Goal: Task Accomplishment & Management: Use online tool/utility

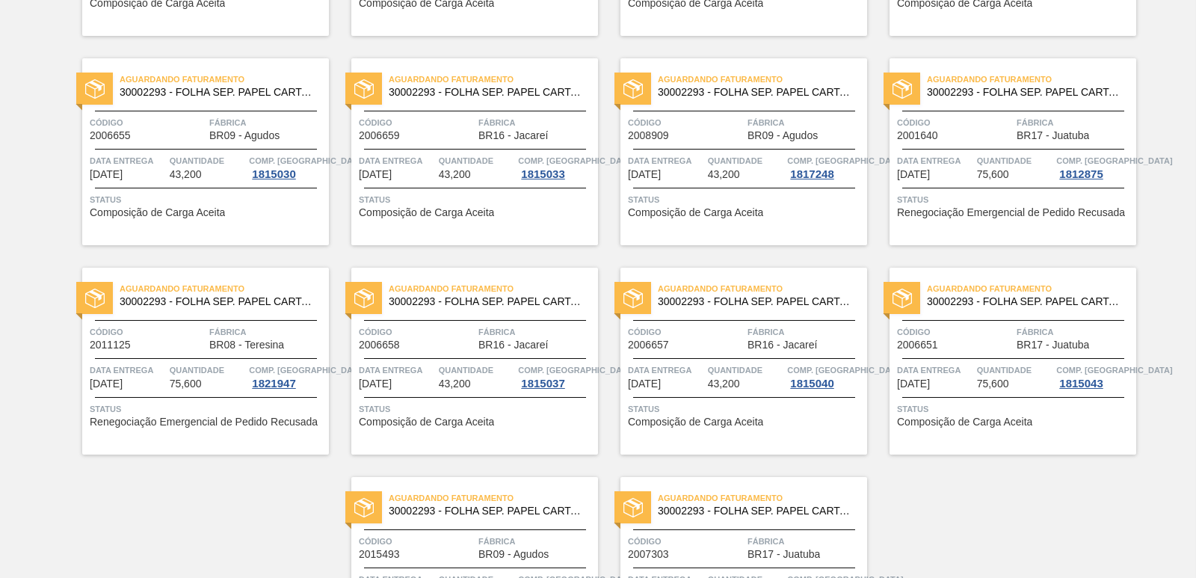
scroll to position [2309, 0]
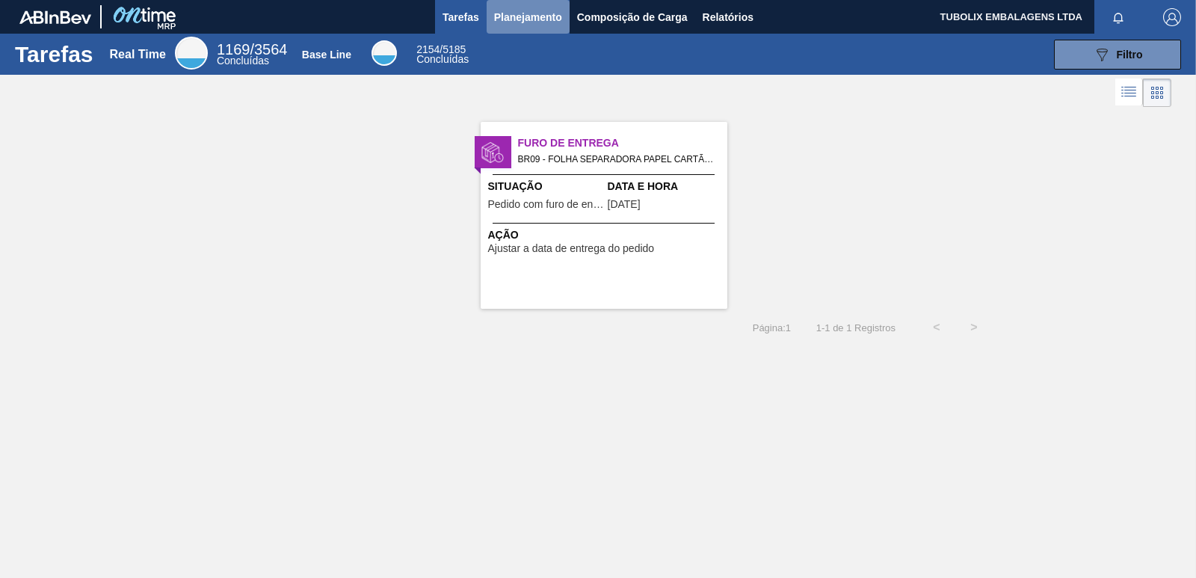
click at [526, 19] on span "Planejamento" at bounding box center [528, 17] width 68 height 18
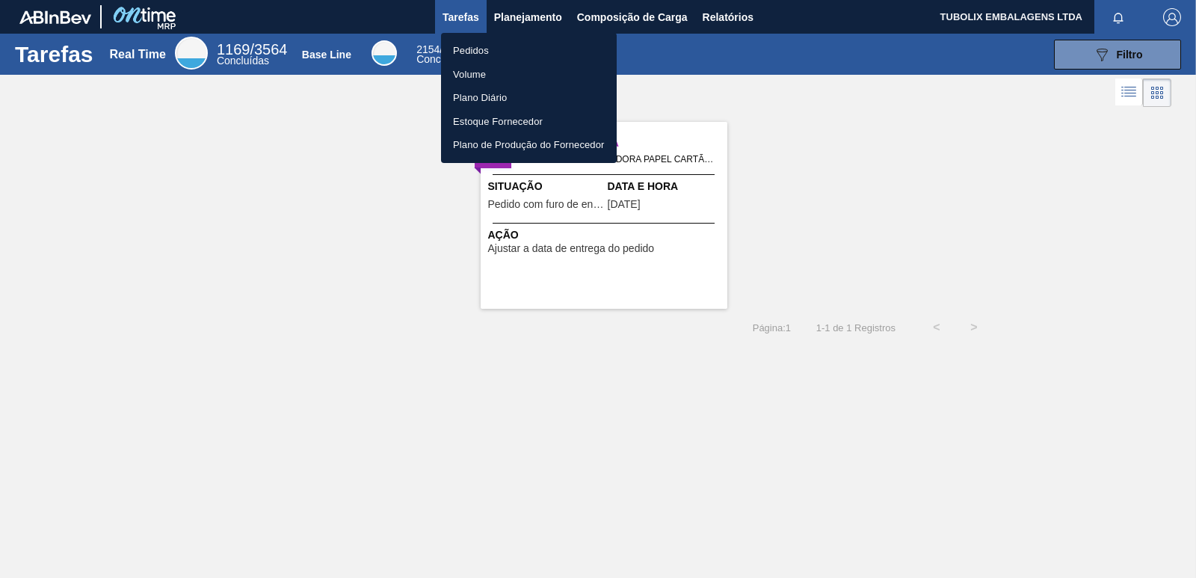
click at [481, 49] on li "Pedidos" at bounding box center [529, 51] width 176 height 24
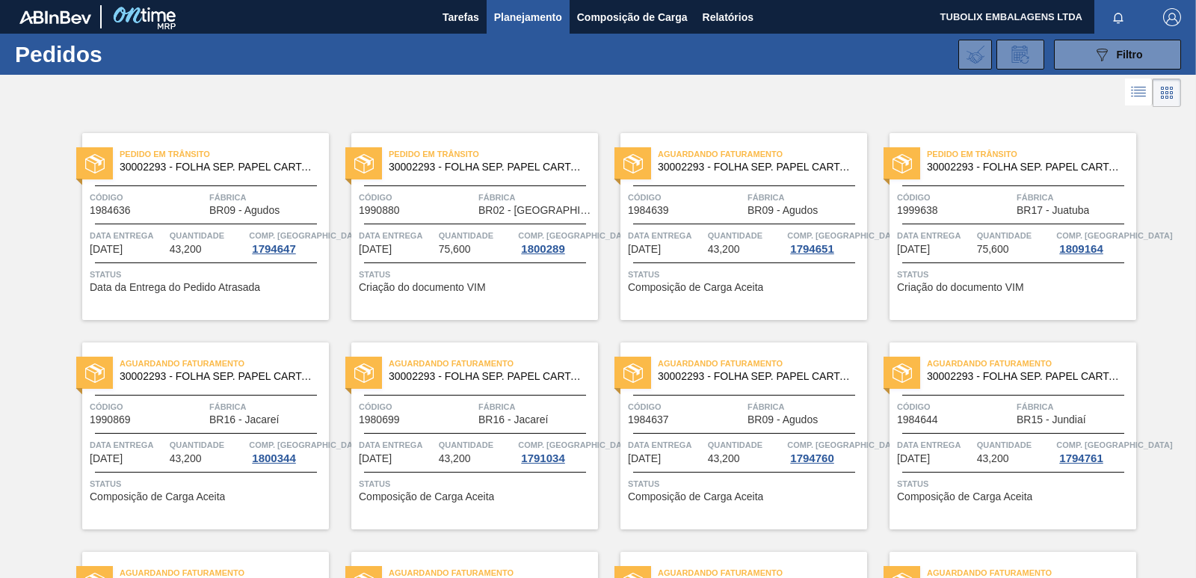
click at [1061, 205] on span "BR17 - Juatuba" at bounding box center [1052, 210] width 72 height 11
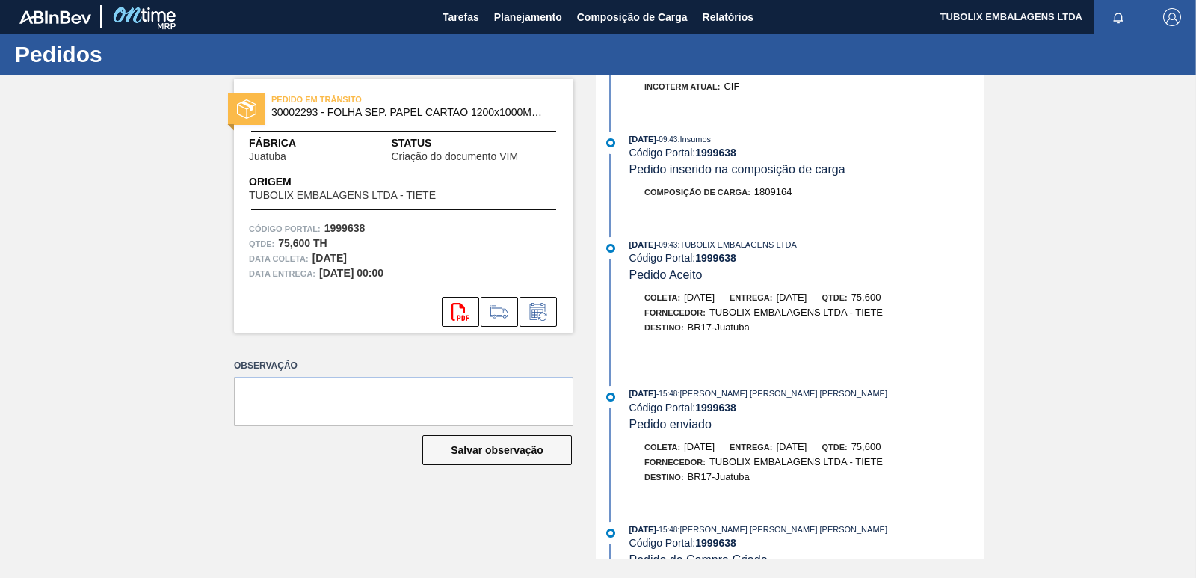
scroll to position [523, 0]
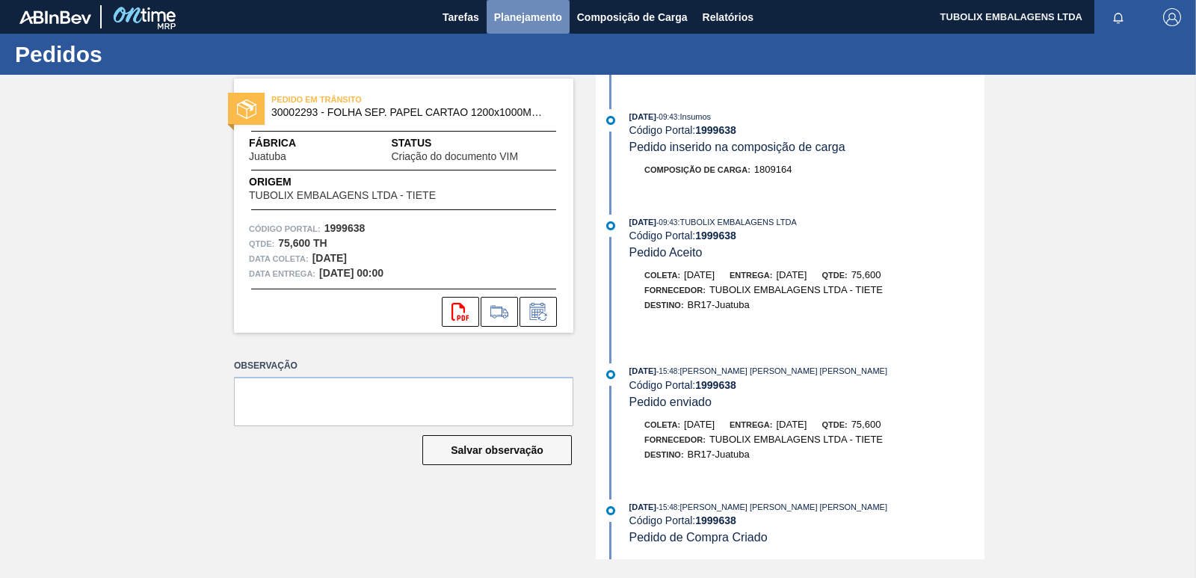
click at [517, 13] on span "Planejamento" at bounding box center [528, 17] width 68 height 18
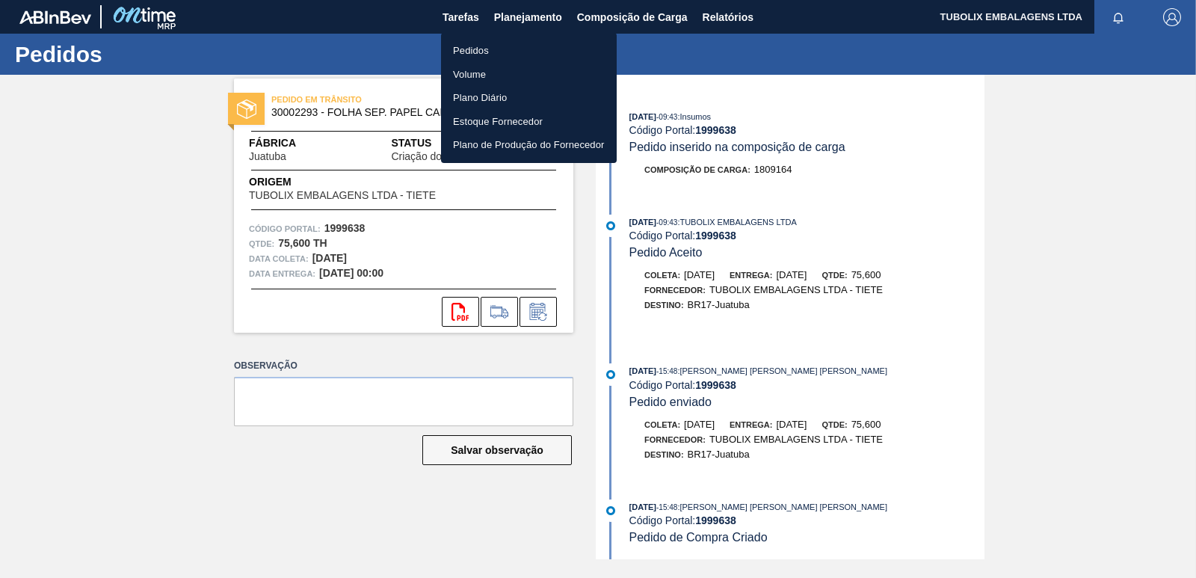
click at [484, 45] on li "Pedidos" at bounding box center [529, 51] width 176 height 24
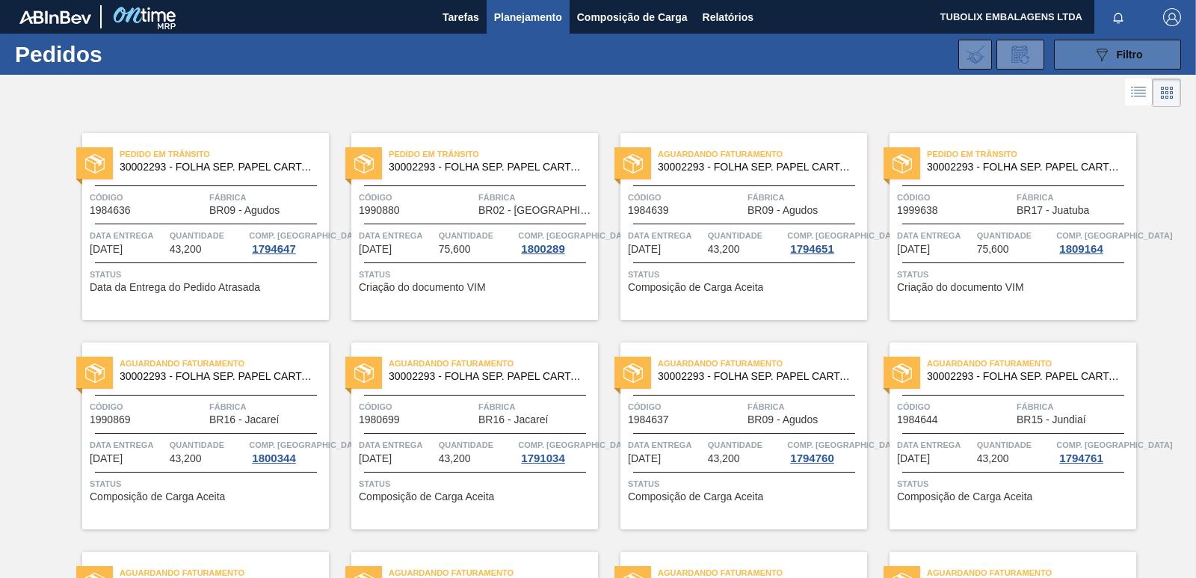
click at [1102, 57] on icon "089F7B8B-B2A5-4AFE-B5C0-19BA573D28AC" at bounding box center [1102, 55] width 18 height 18
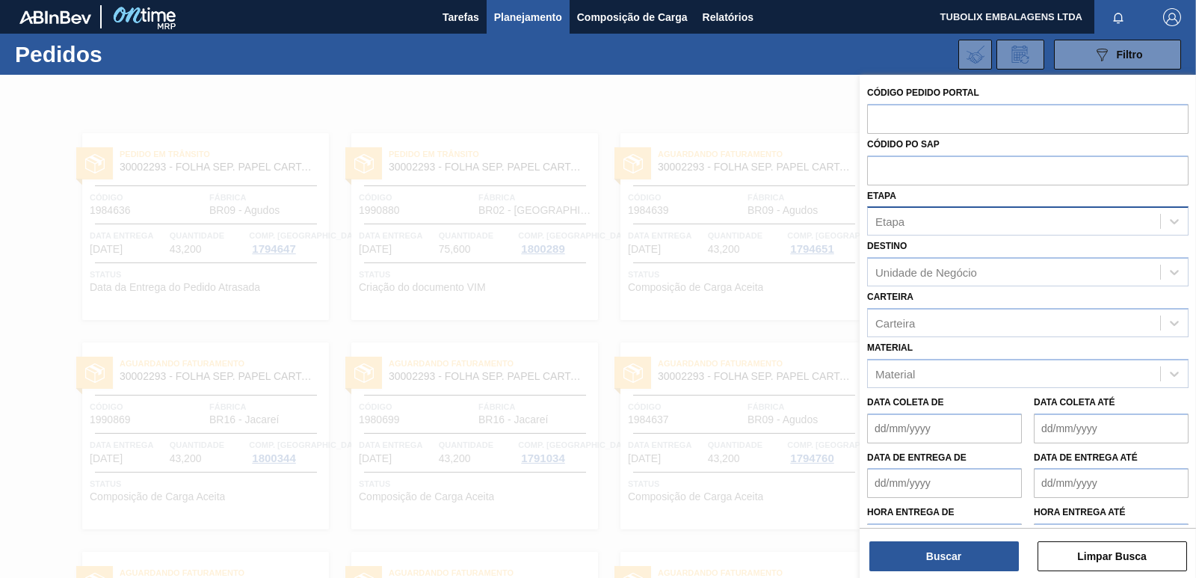
click at [941, 221] on div "Etapa" at bounding box center [1014, 222] width 292 height 22
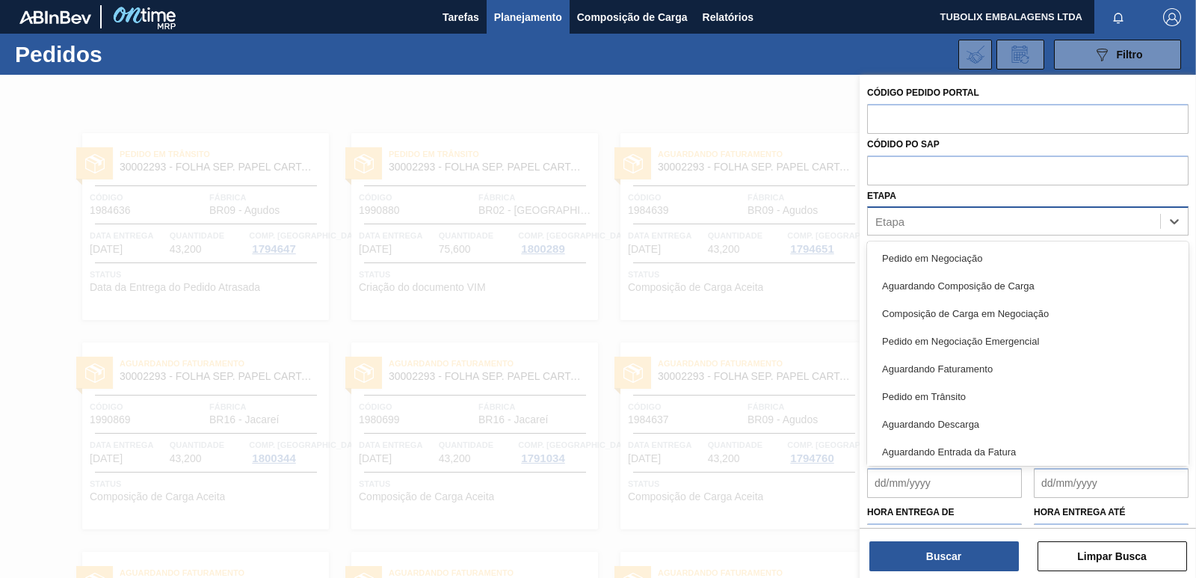
click at [941, 221] on div "Etapa" at bounding box center [1014, 222] width 292 height 22
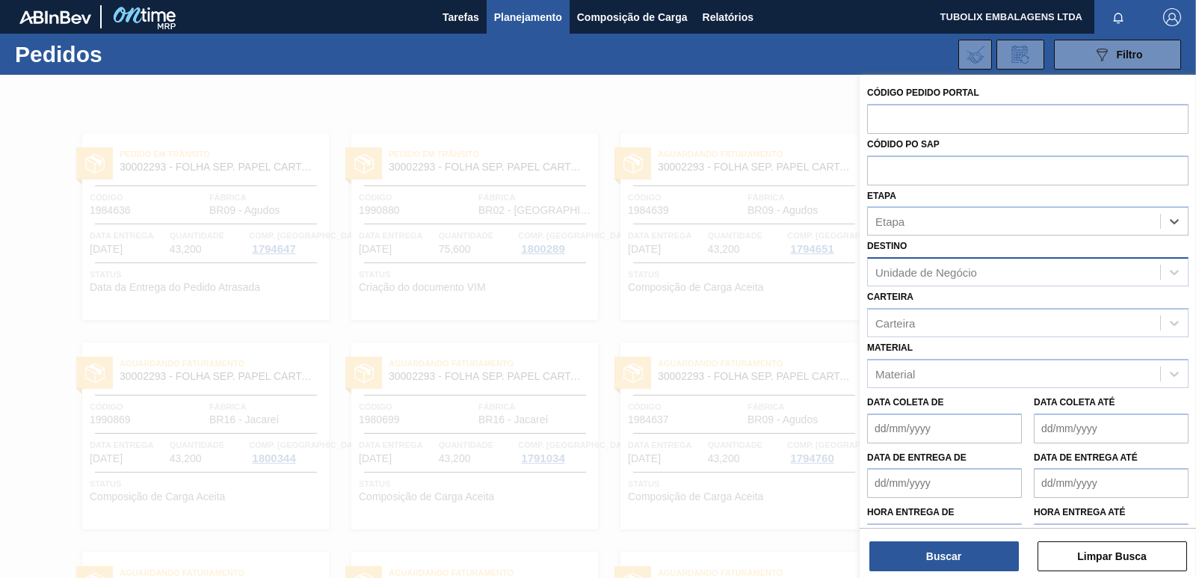
click at [959, 268] on div "Unidade de Negócio" at bounding box center [926, 272] width 102 height 13
type input "jua"
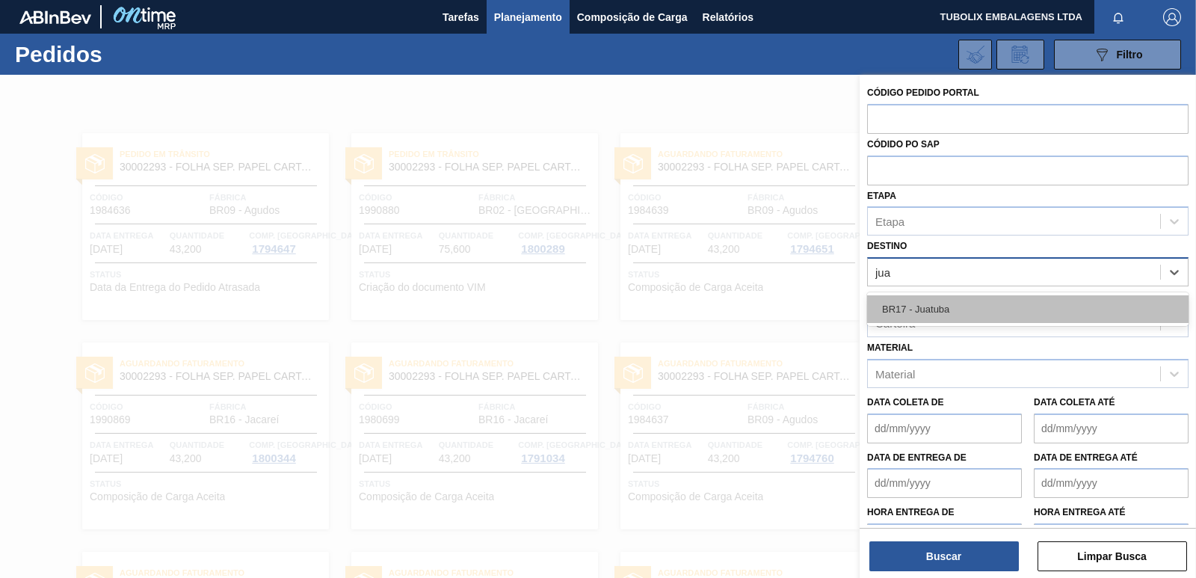
click at [934, 309] on div "BR17 - Juatuba" at bounding box center [1027, 309] width 321 height 28
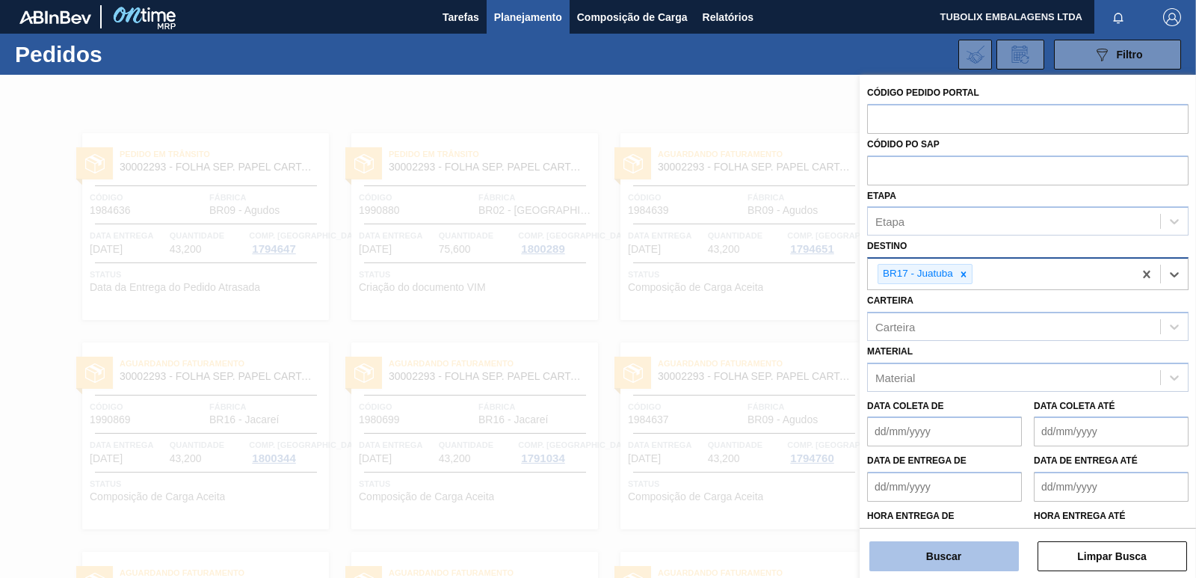
click at [994, 550] on button "Buscar" at bounding box center [943, 556] width 149 height 30
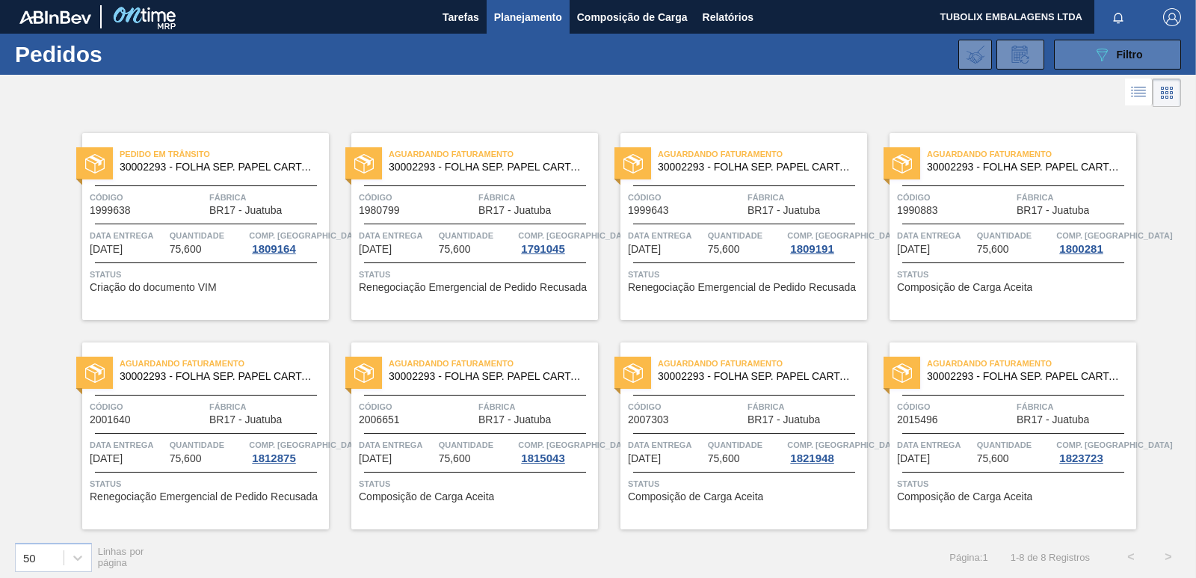
click at [1126, 57] on span "Filtro" at bounding box center [1130, 55] width 26 height 12
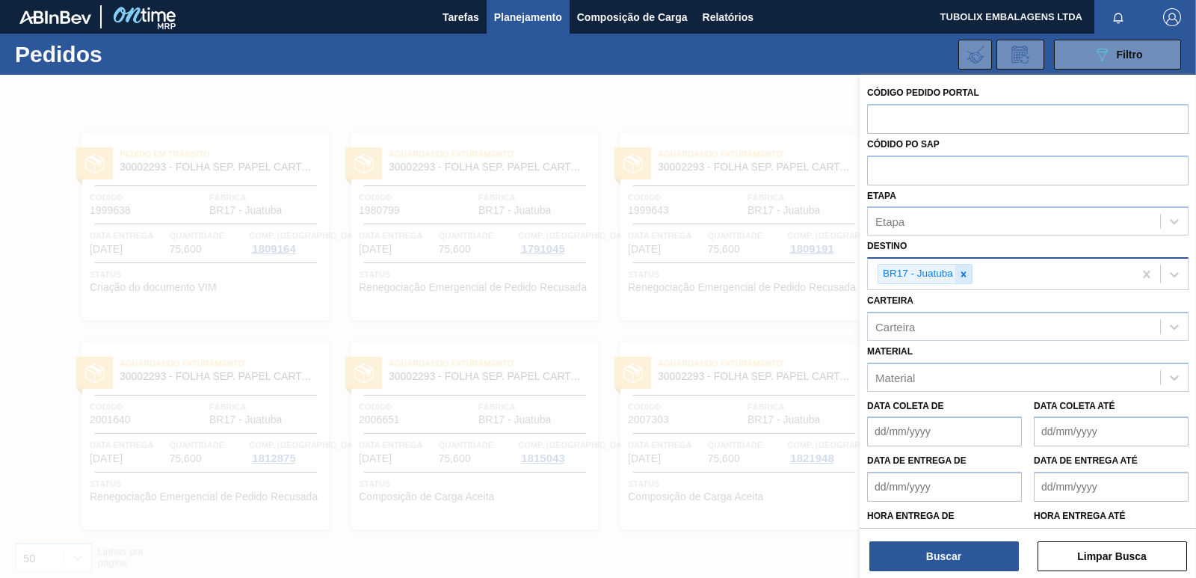
click at [967, 268] on div at bounding box center [963, 274] width 16 height 19
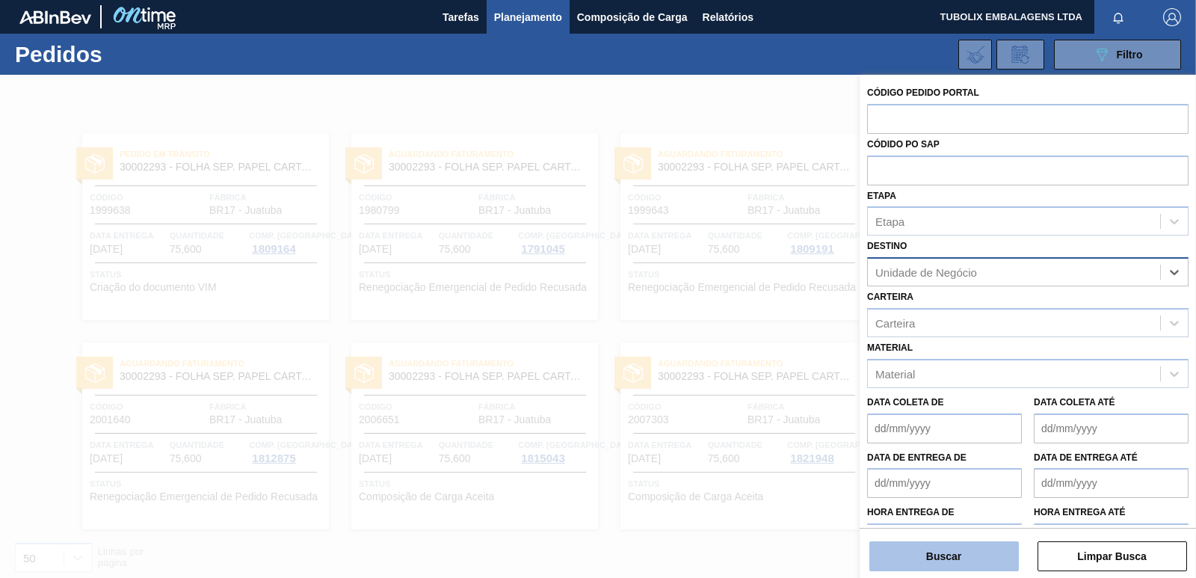
click at [967, 555] on button "Buscar" at bounding box center [943, 556] width 149 height 30
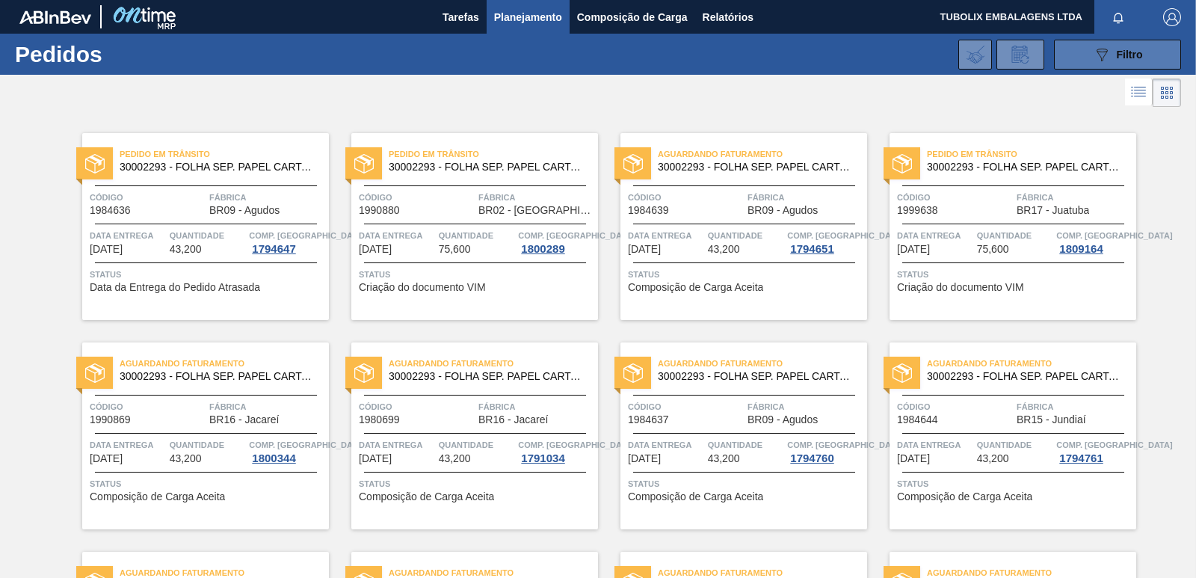
click at [1141, 51] on button "089F7B8B-B2A5-4AFE-B5C0-19BA573D28AC Filtro" at bounding box center [1117, 55] width 127 height 30
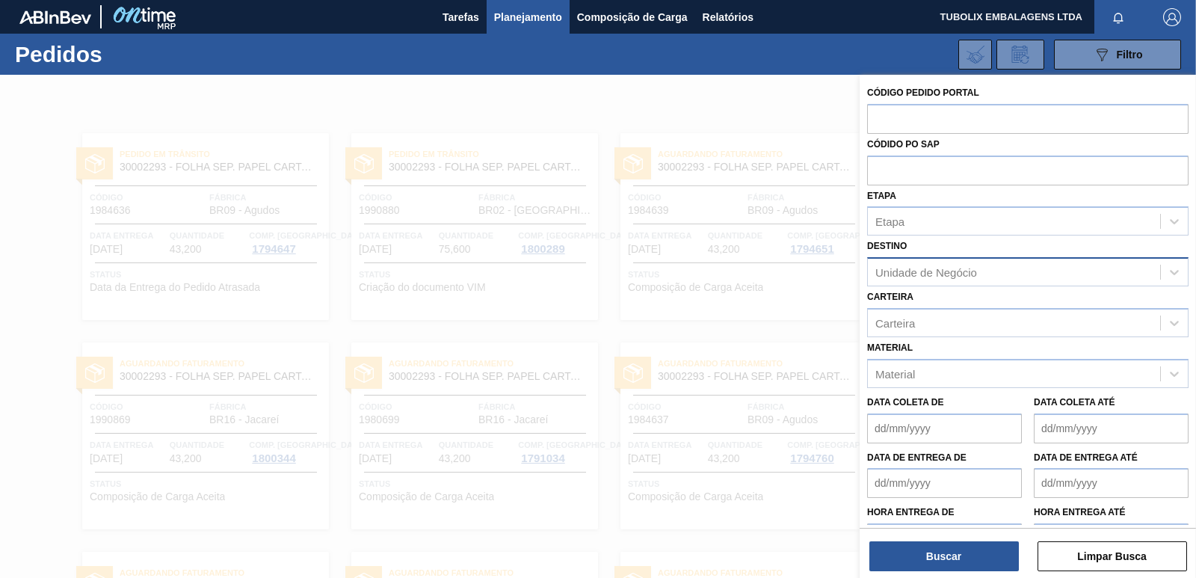
click at [942, 271] on div "Unidade de Negócio" at bounding box center [926, 272] width 102 height 13
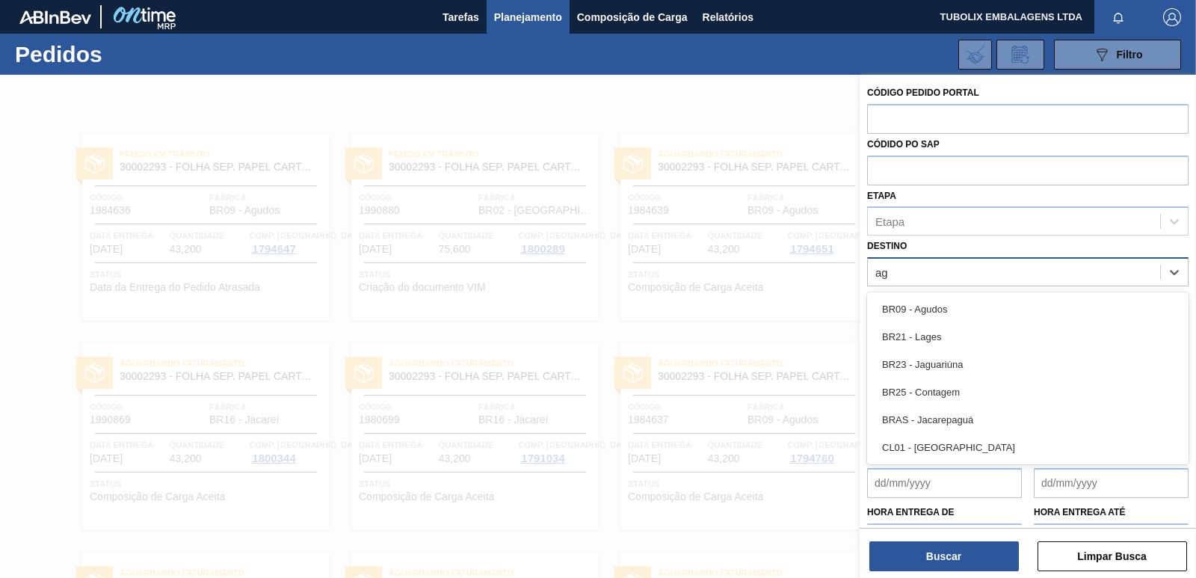
type input "agu"
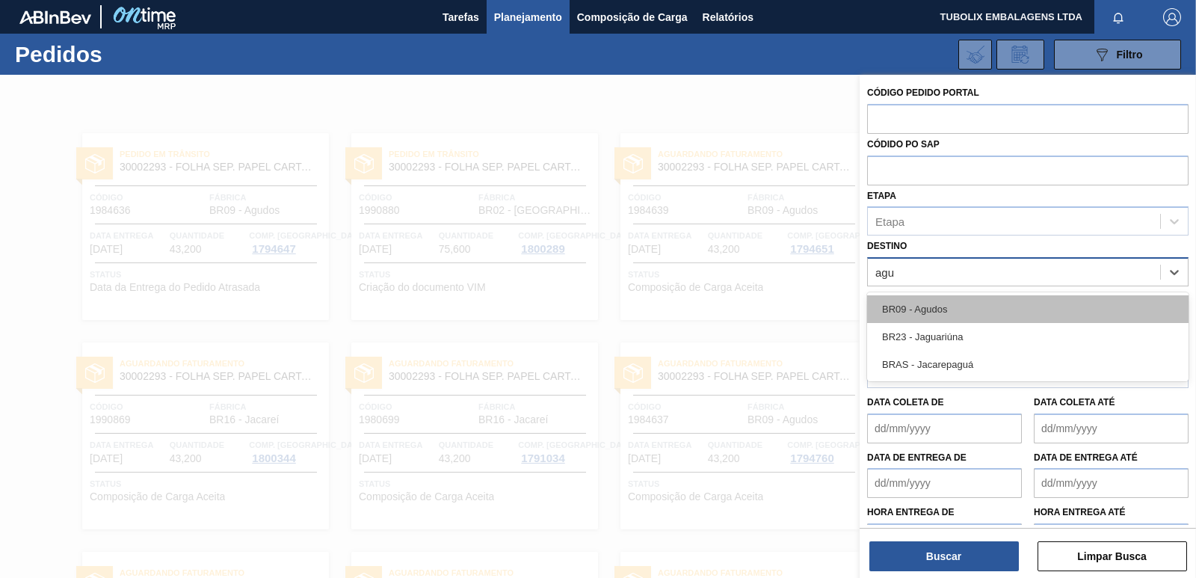
click at [933, 307] on div "BR09 - Agudos" at bounding box center [1027, 309] width 321 height 28
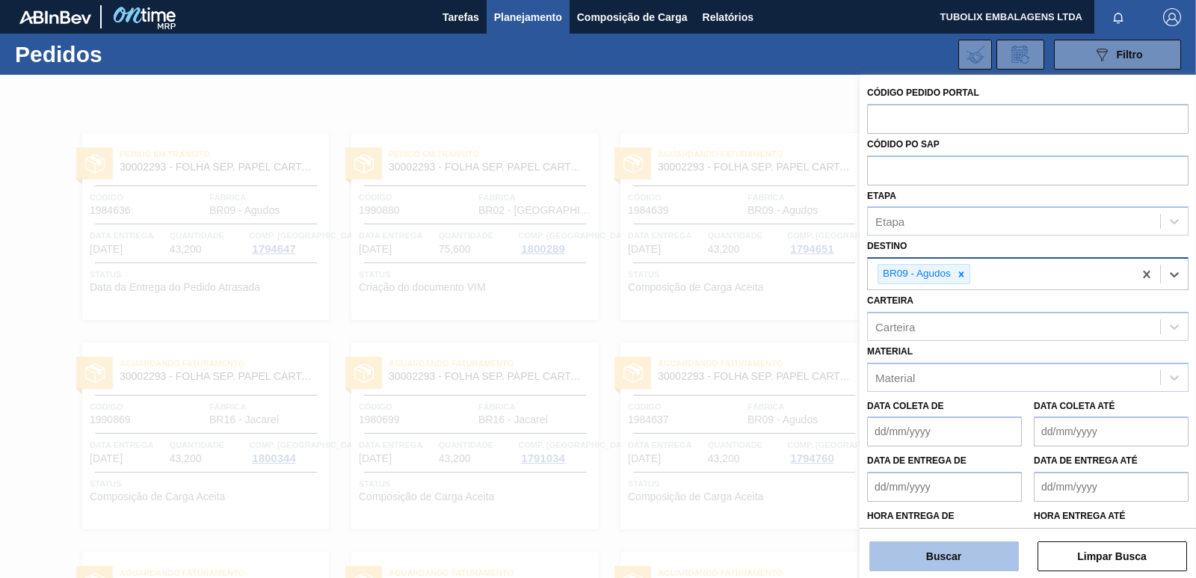
click at [988, 551] on button "Buscar" at bounding box center [943, 556] width 149 height 30
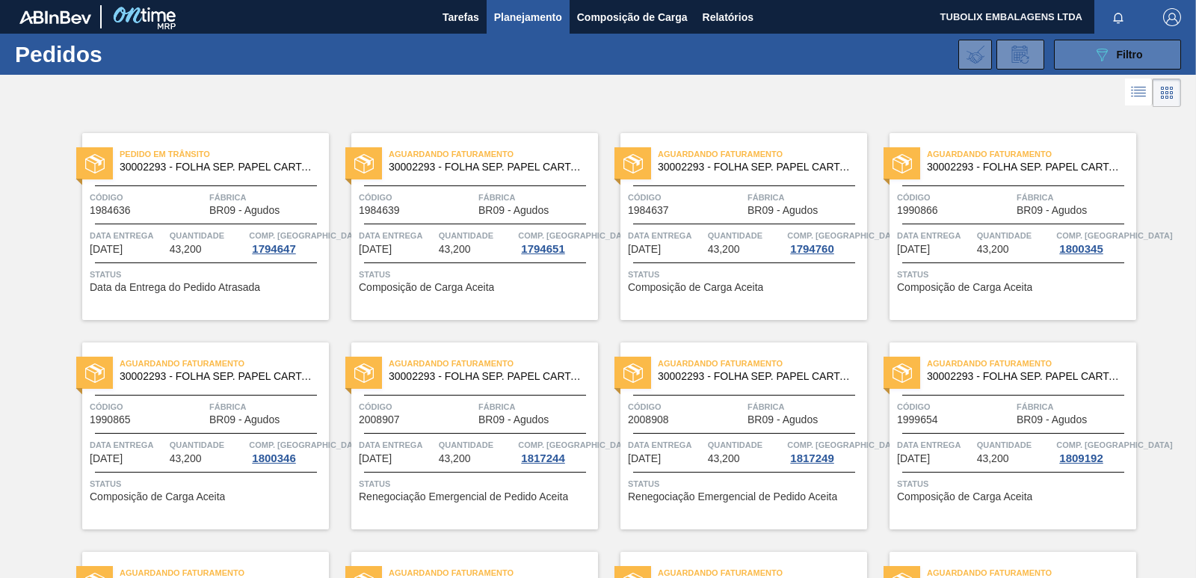
click at [1107, 44] on button "089F7B8B-B2A5-4AFE-B5C0-19BA573D28AC Filtro" at bounding box center [1117, 55] width 127 height 30
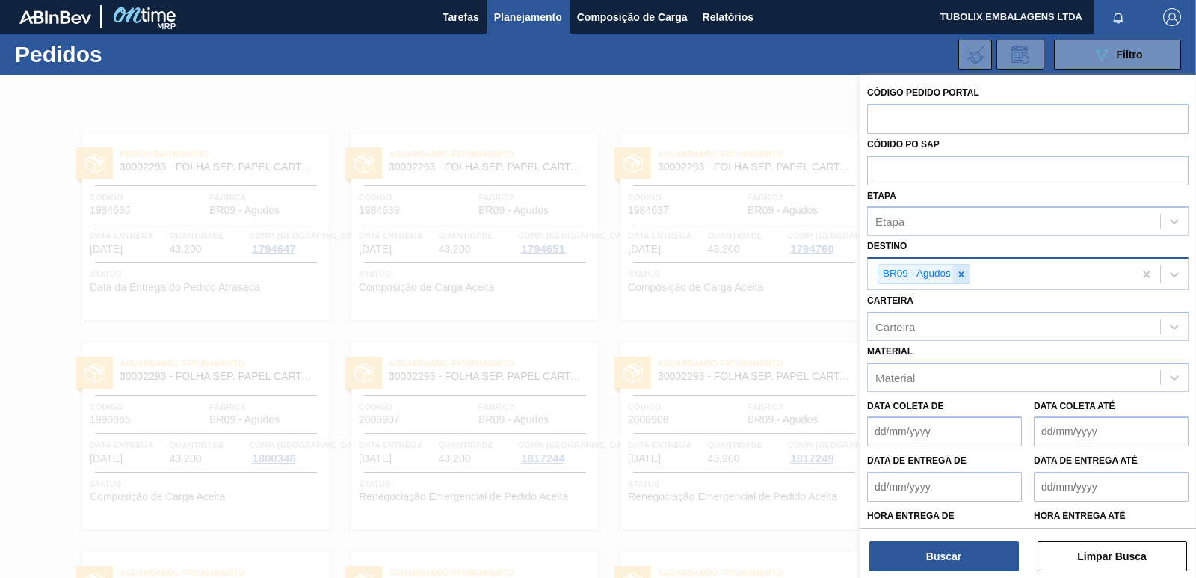
click at [960, 271] on icon at bounding box center [961, 274] width 10 height 10
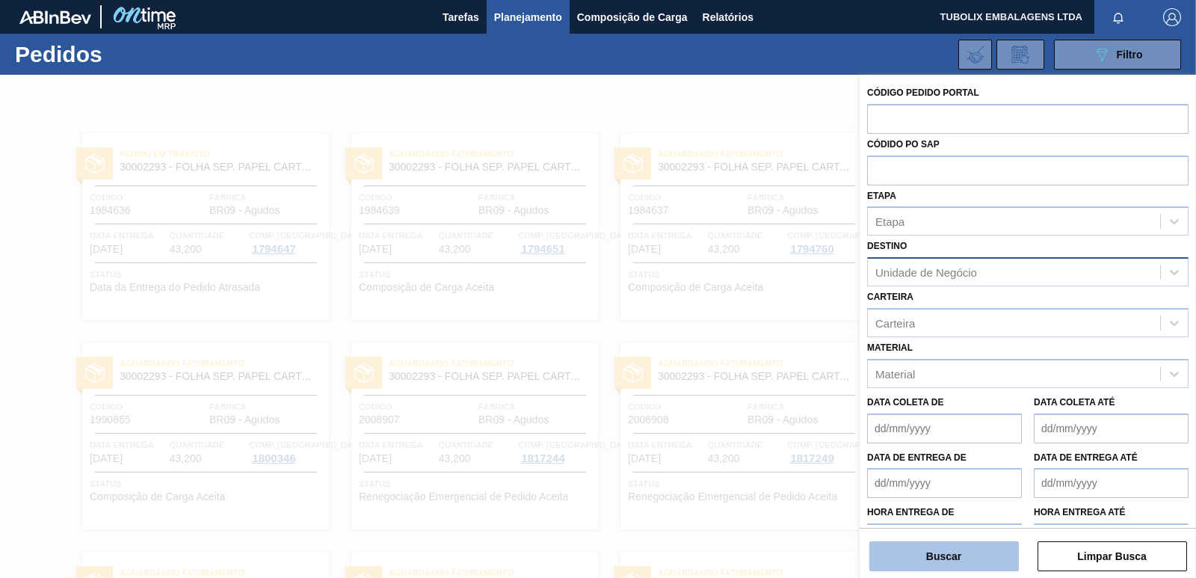
click at [957, 555] on button "Buscar" at bounding box center [943, 556] width 149 height 30
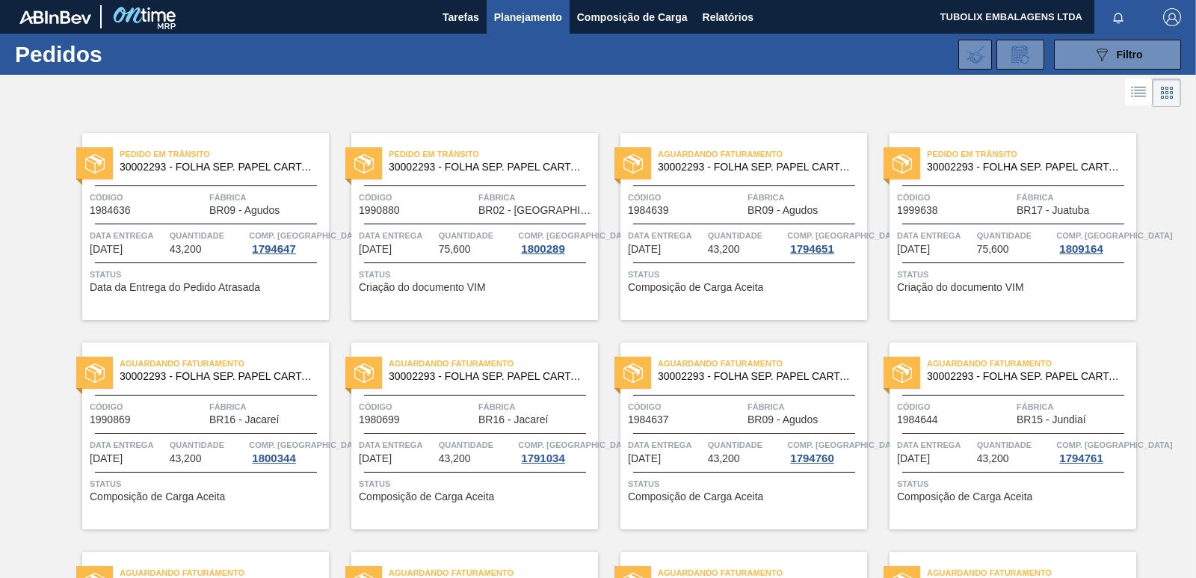
click at [1077, 99] on div at bounding box center [598, 93] width 1196 height 36
click at [371, 97] on div at bounding box center [598, 93] width 1196 height 36
click at [1173, 11] on img "button" at bounding box center [1172, 17] width 18 height 18
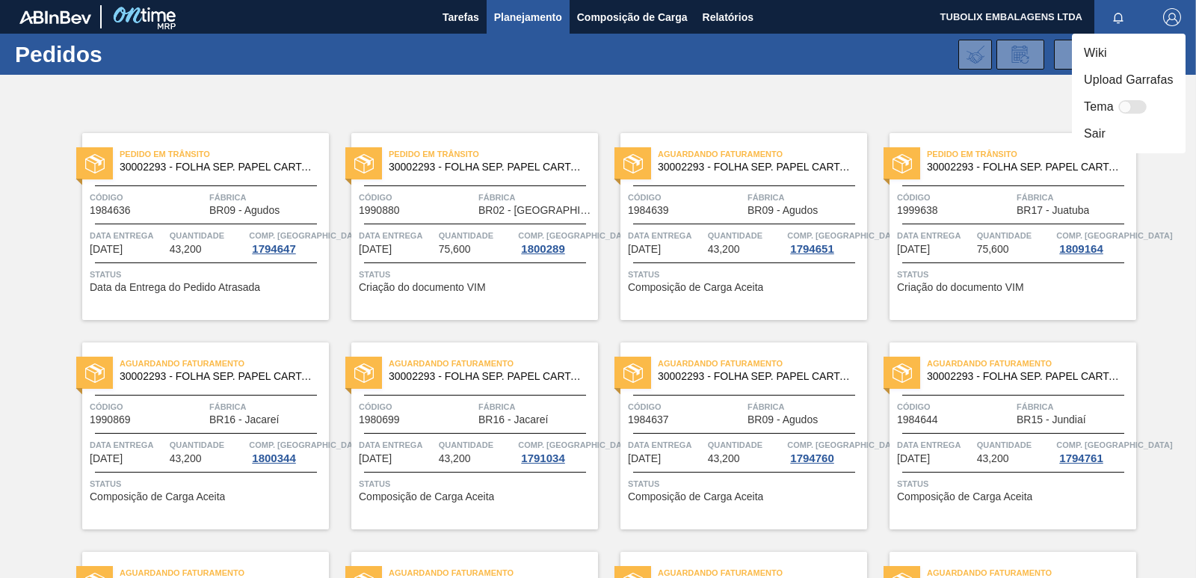
click at [1109, 126] on li "Sair" at bounding box center [1129, 133] width 114 height 27
